Goal: Navigation & Orientation: Find specific page/section

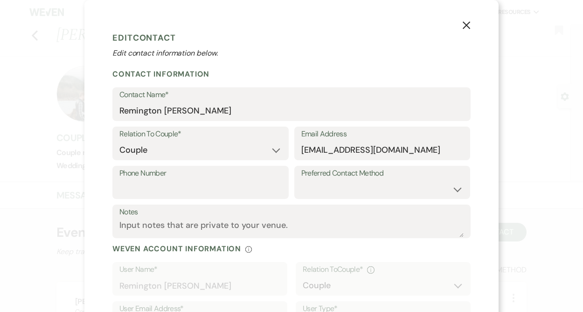
select select "1"
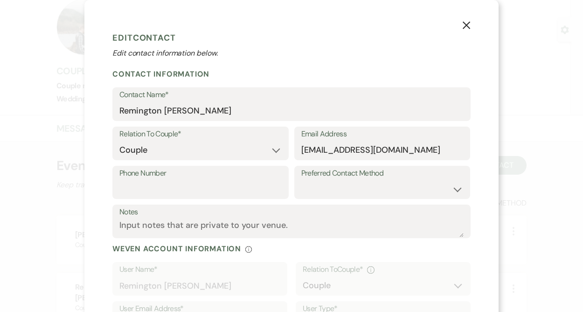
click at [468, 26] on icon "X" at bounding box center [466, 25] width 8 height 8
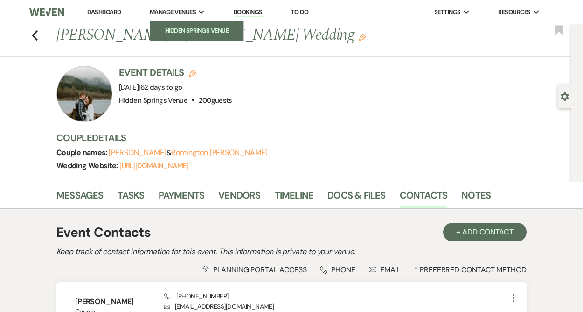
click at [194, 27] on li "Hidden Springs Venue" at bounding box center [197, 30] width 84 height 9
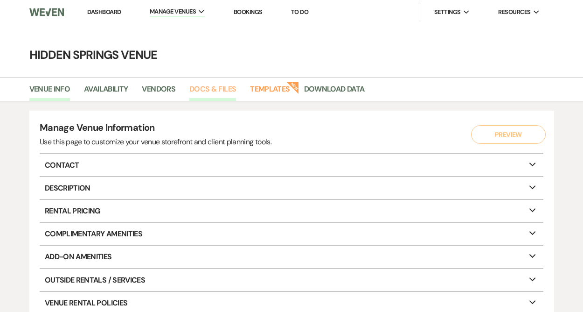
click at [211, 88] on link "Docs & Files" at bounding box center [212, 92] width 47 height 18
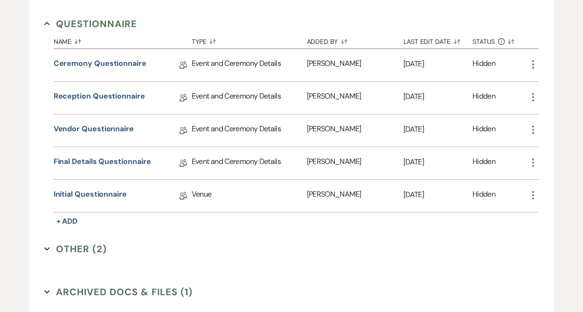
scroll to position [1464, 0]
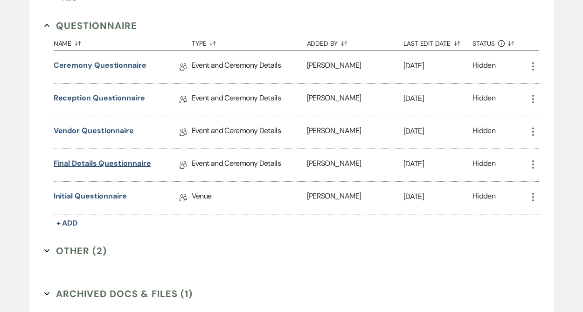
click at [142, 158] on link "Final Details Questionnaire" at bounding box center [103, 165] width 98 height 14
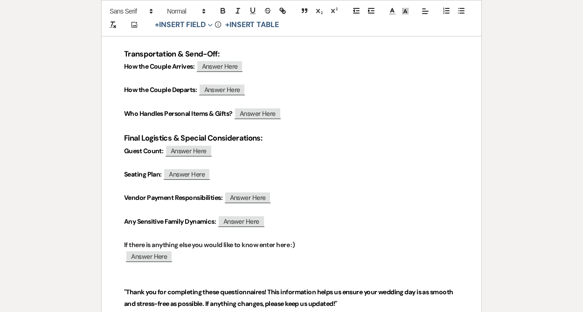
scroll to position [358, 0]
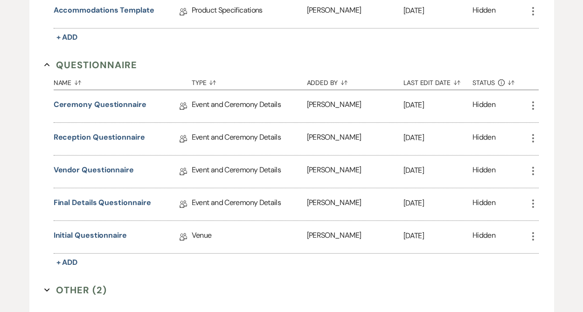
scroll to position [1450, 0]
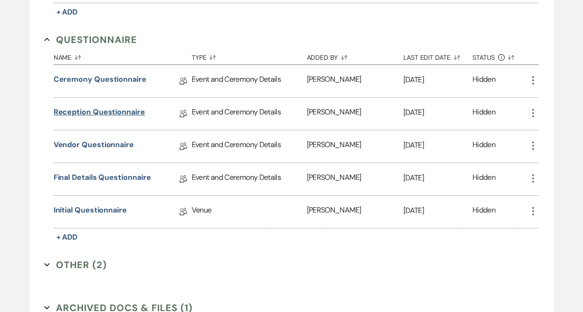
click at [120, 106] on link "Reception Questionnaire" at bounding box center [99, 113] width 91 height 14
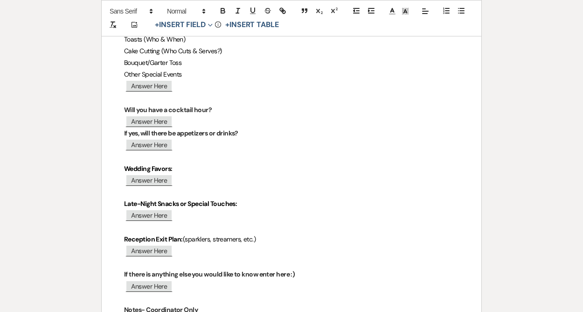
scroll to position [473, 0]
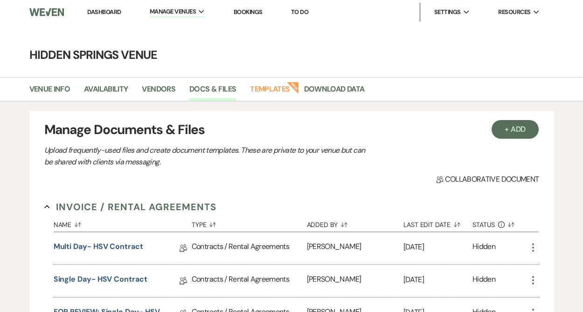
click at [101, 9] on link "Dashboard" at bounding box center [104, 12] width 34 height 8
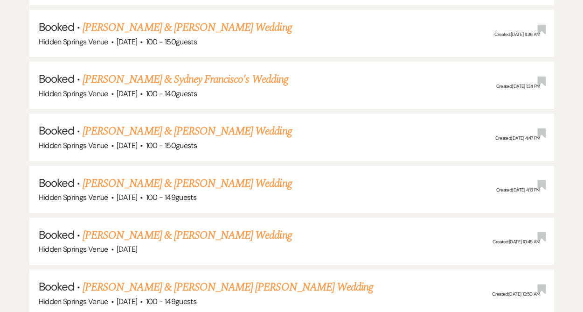
scroll to position [829, 0]
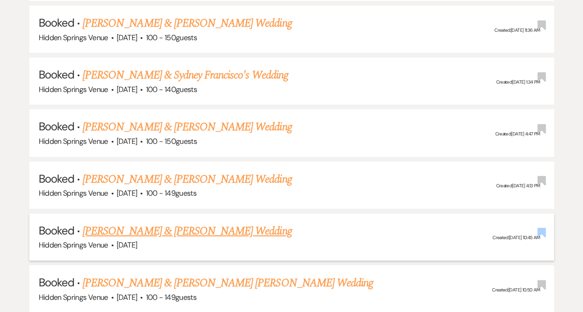
click at [543, 228] on use "button" at bounding box center [542, 232] width 8 height 9
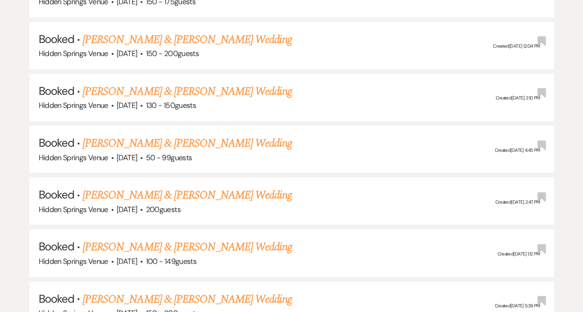
scroll to position [1229, 0]
click at [545, 191] on use "button" at bounding box center [542, 195] width 8 height 9
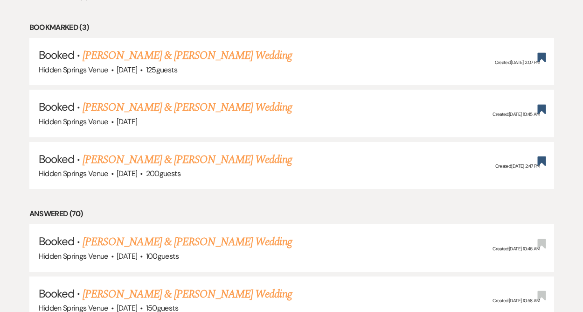
scroll to position [404, 0]
click at [265, 106] on link "[PERSON_NAME] & [PERSON_NAME] Wedding" at bounding box center [187, 106] width 209 height 17
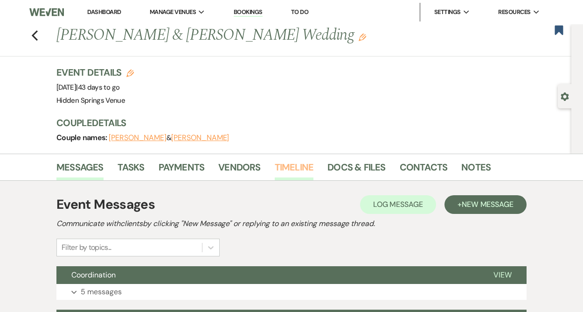
click at [293, 174] on link "Timeline" at bounding box center [294, 170] width 39 height 21
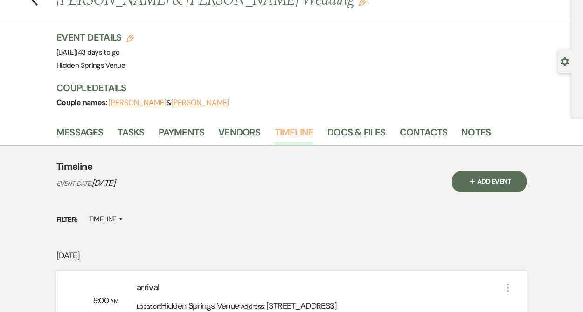
scroll to position [30, 0]
